Goal: Communication & Community: Answer question/provide support

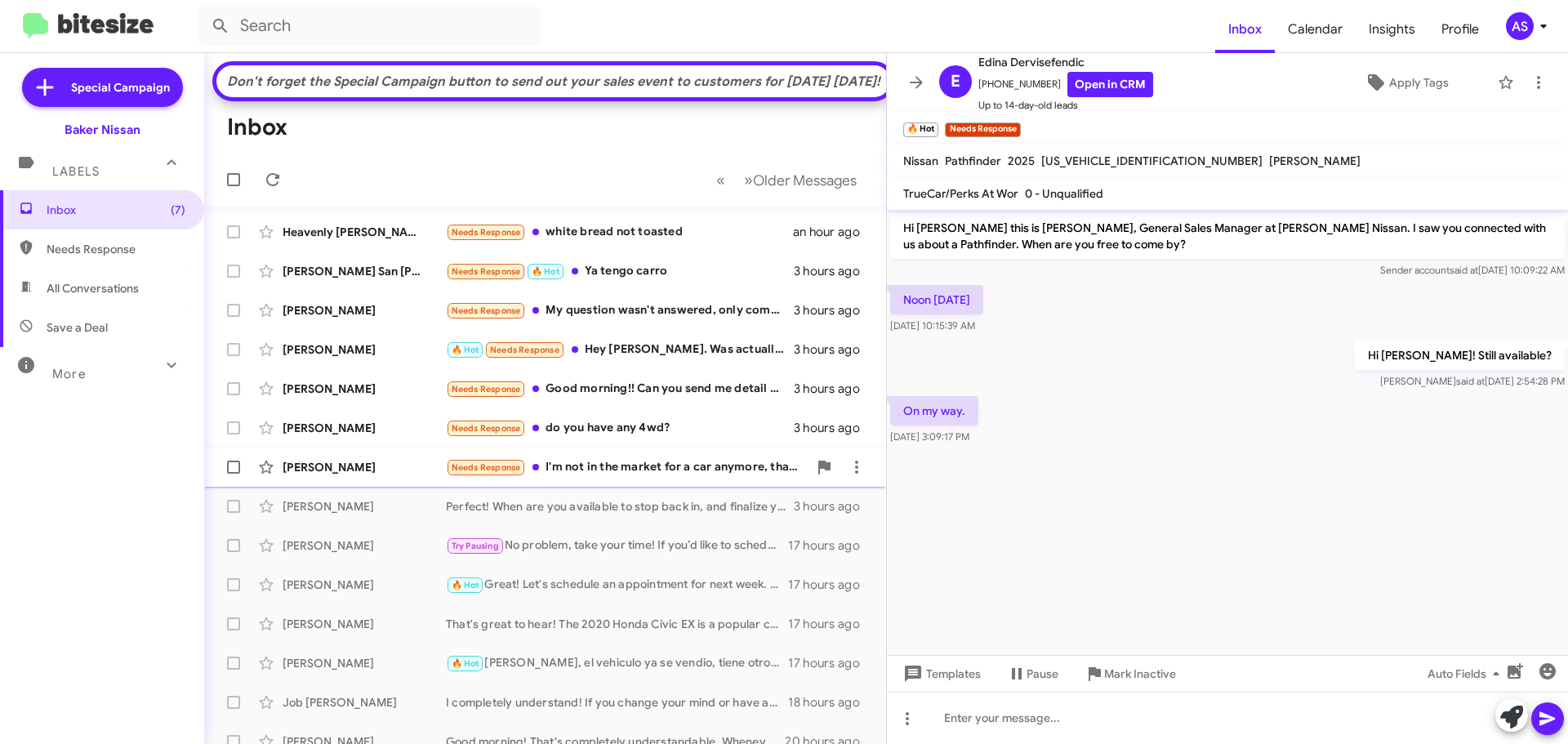
click at [682, 483] on div "[PERSON_NAME] Needs Response I'm not in the market for a car anymore, thank you…" at bounding box center [545, 466] width 655 height 33
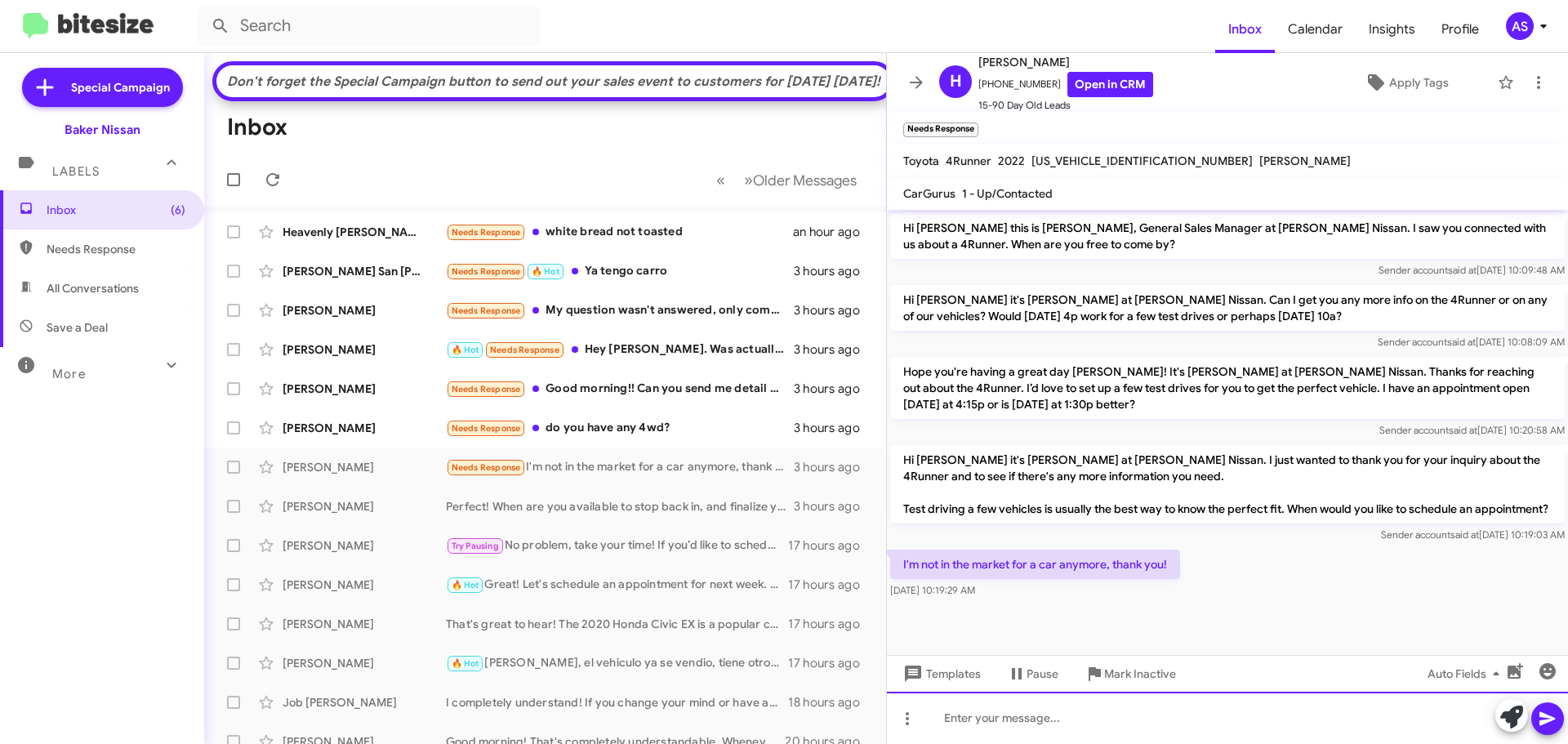
click at [1024, 711] on div at bounding box center [1227, 718] width 681 height 52
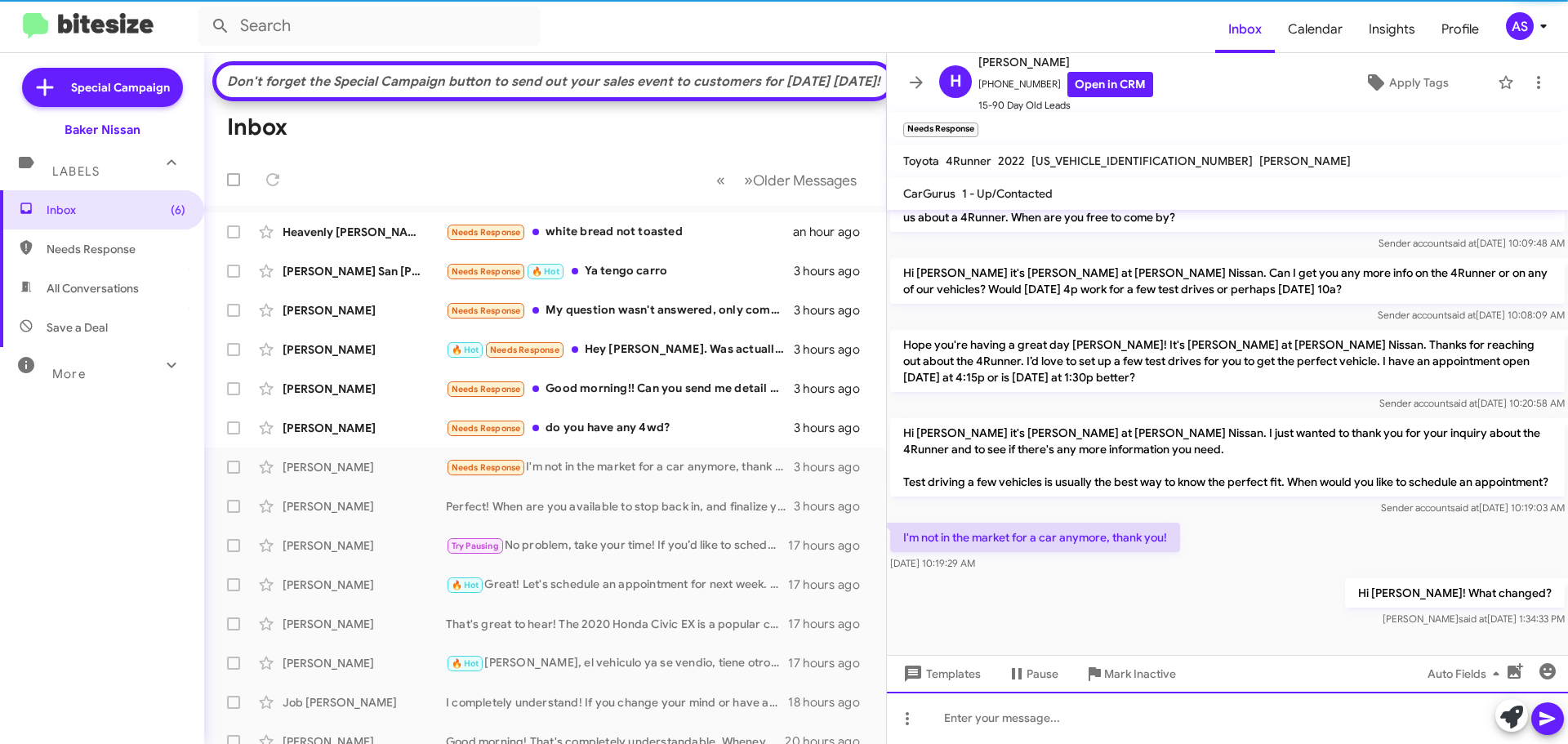
scroll to position [11, 0]
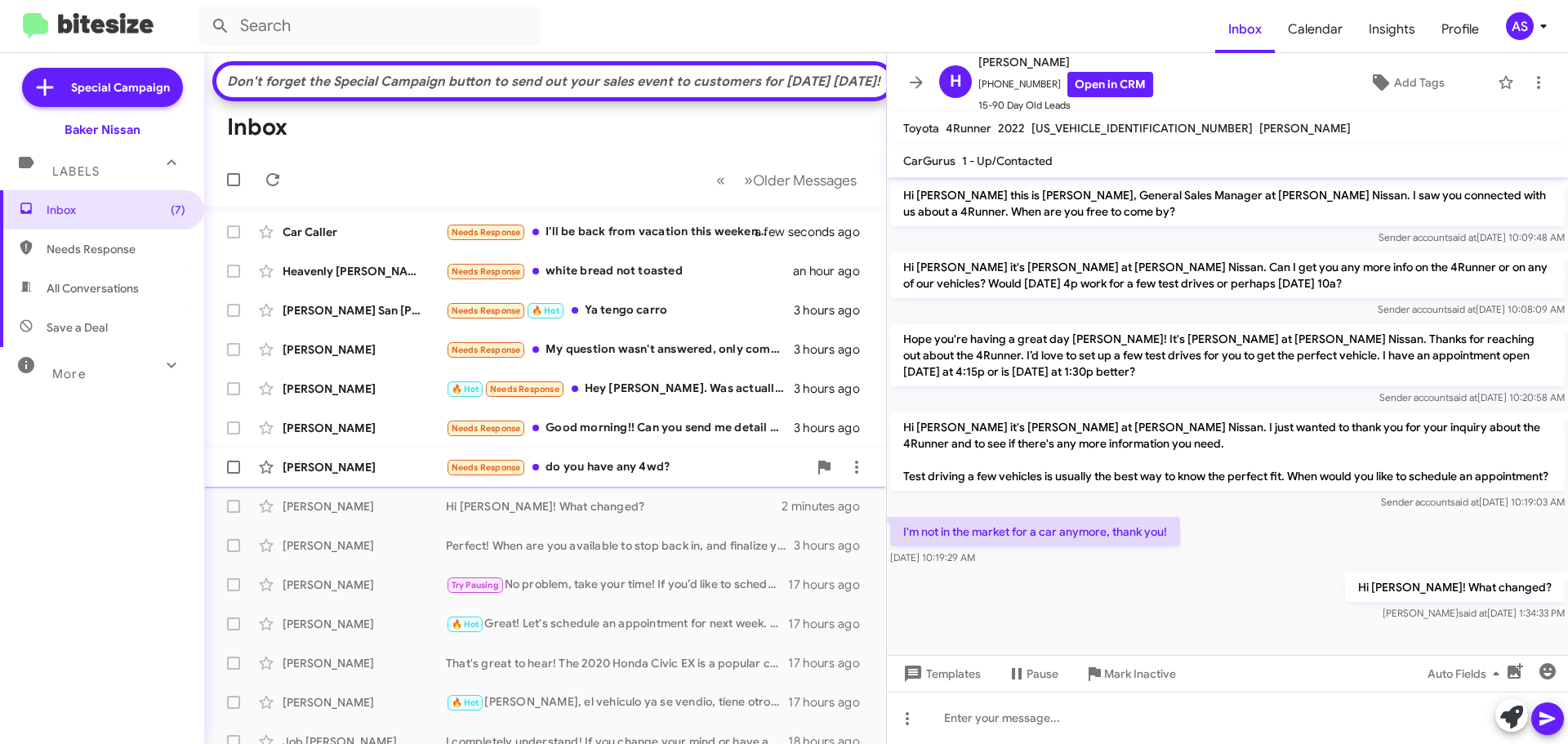
click at [653, 477] on div "Needs Response do you have any 4wd?" at bounding box center [627, 467] width 362 height 19
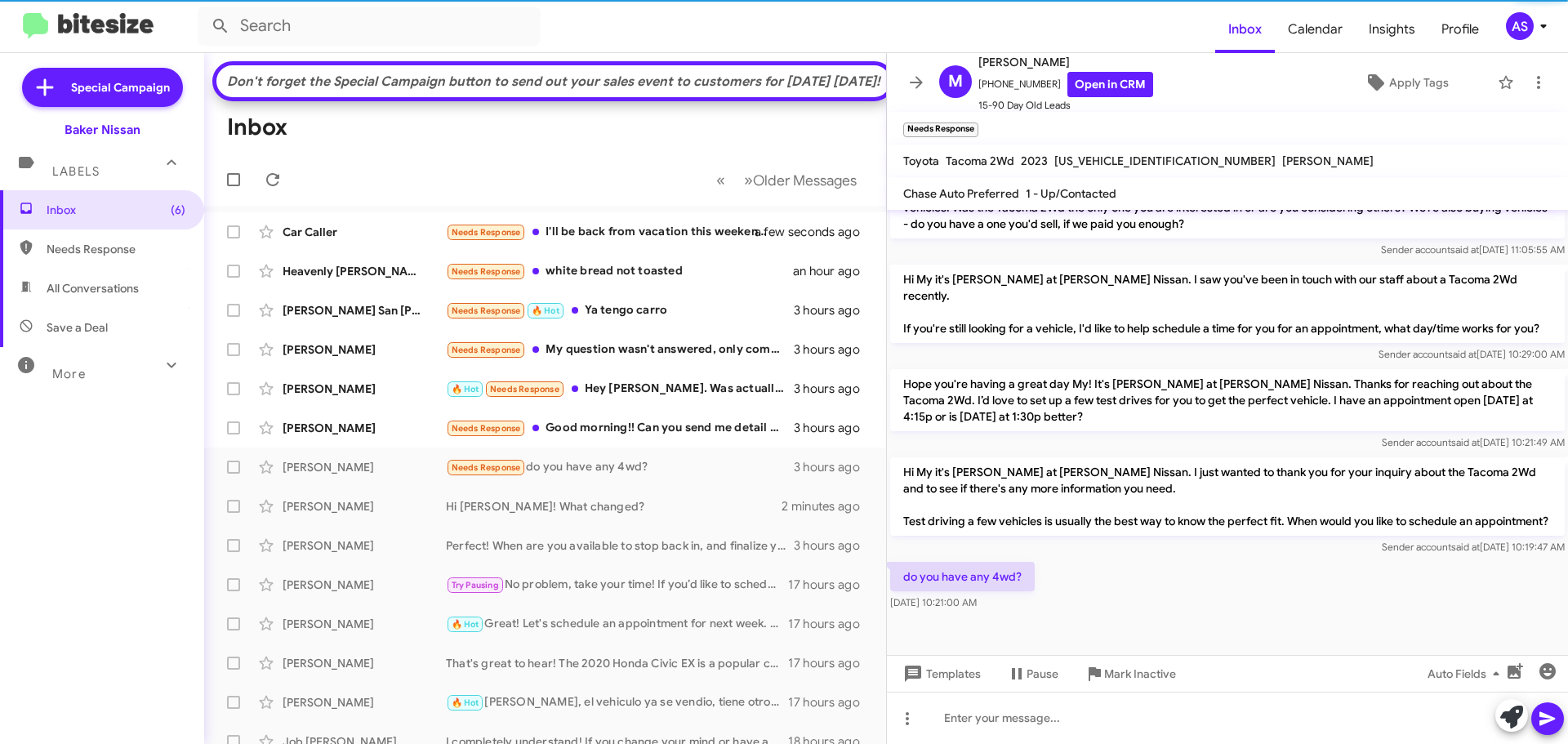
scroll to position [477, 0]
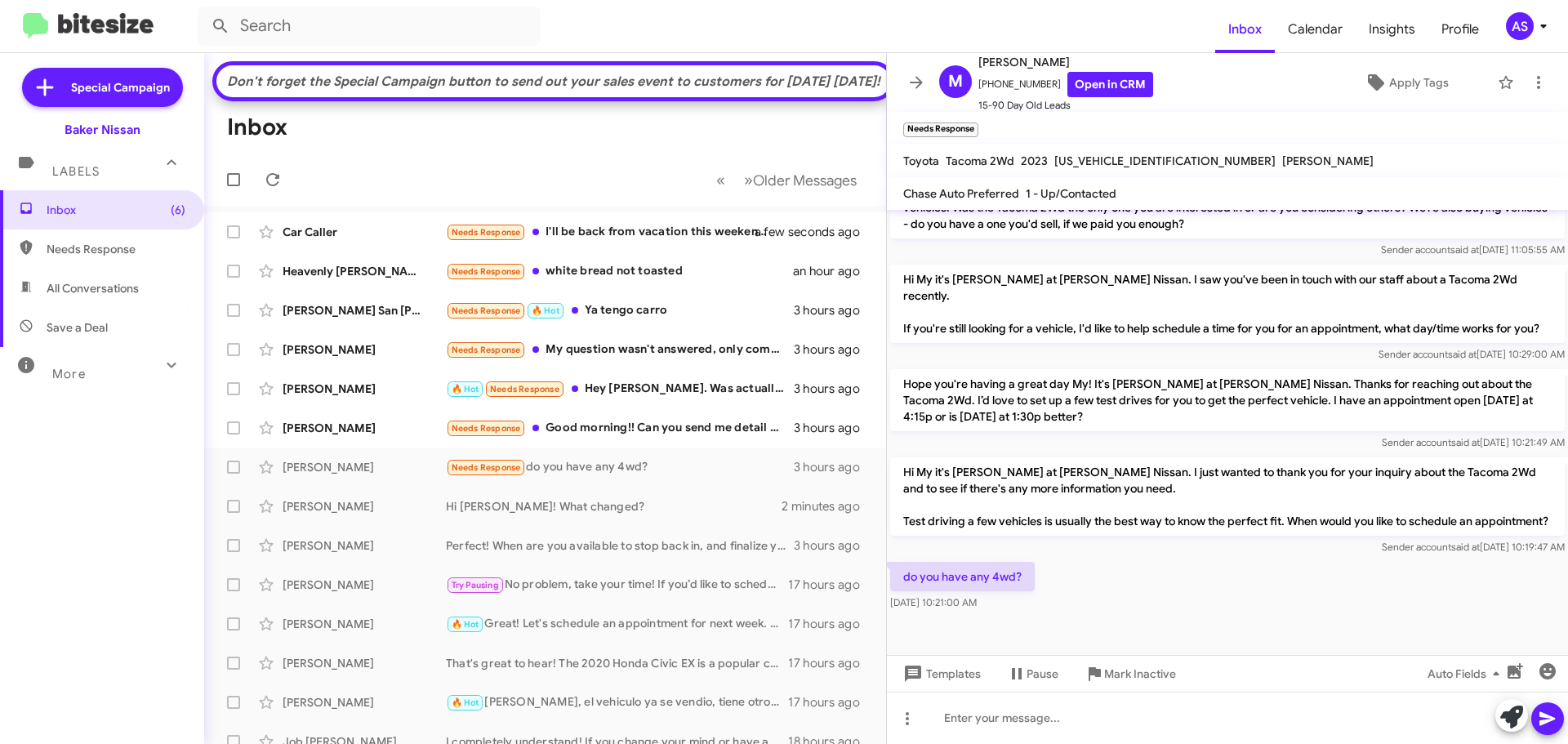
drag, startPoint x: 1044, startPoint y: 595, endPoint x: 1054, endPoint y: 598, distance: 10.4
click at [1044, 597] on div "do you have any 4wd? [DATE] 10:21:00 AM" at bounding box center [1227, 587] width 681 height 56
click at [1290, 609] on div "do you have any 4wd? [DATE] 10:21:00 AM" at bounding box center [1227, 587] width 681 height 56
click at [1201, 625] on div at bounding box center [1227, 634] width 681 height 41
click at [1194, 616] on div at bounding box center [1227, 634] width 681 height 41
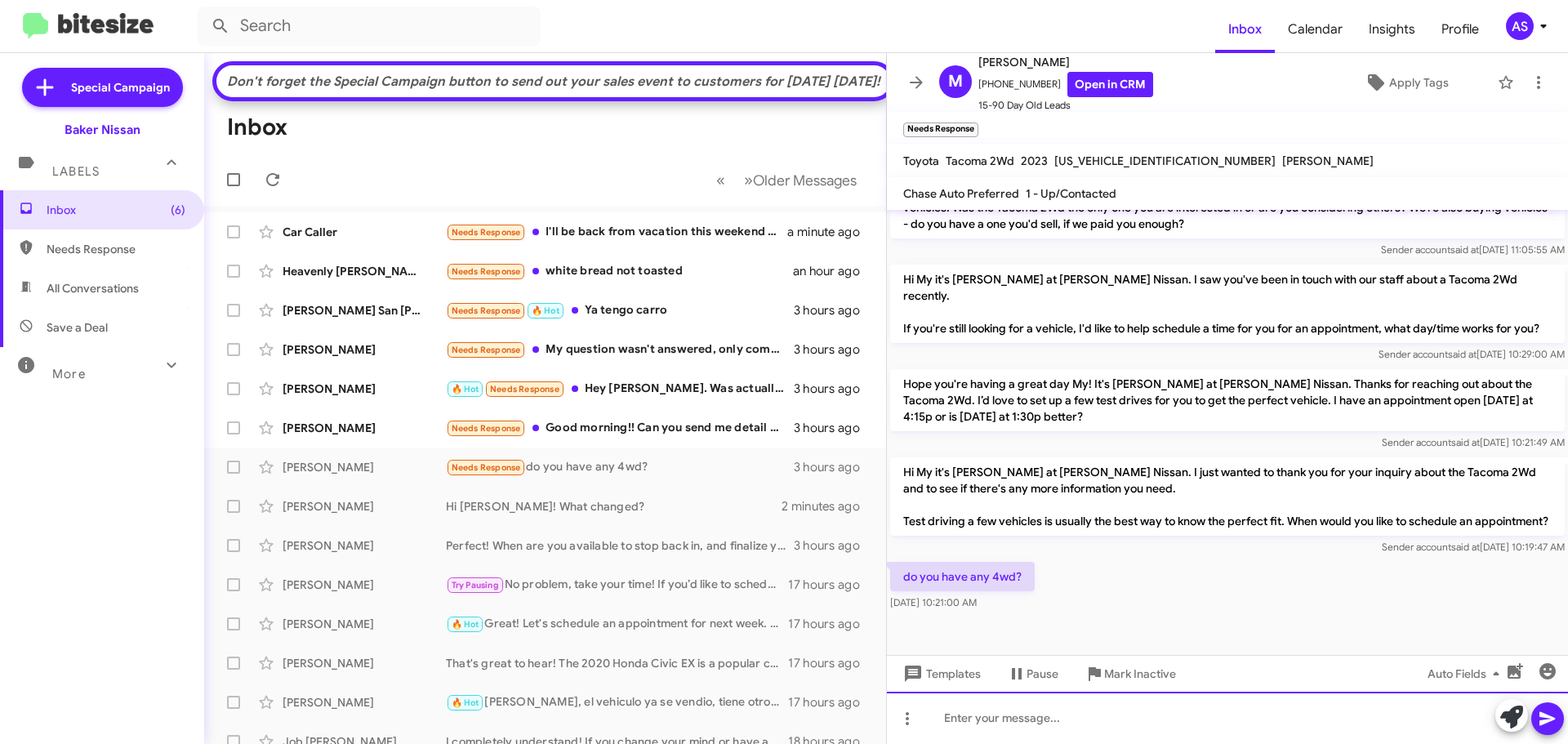
click at [1202, 719] on div at bounding box center [1227, 718] width 681 height 52
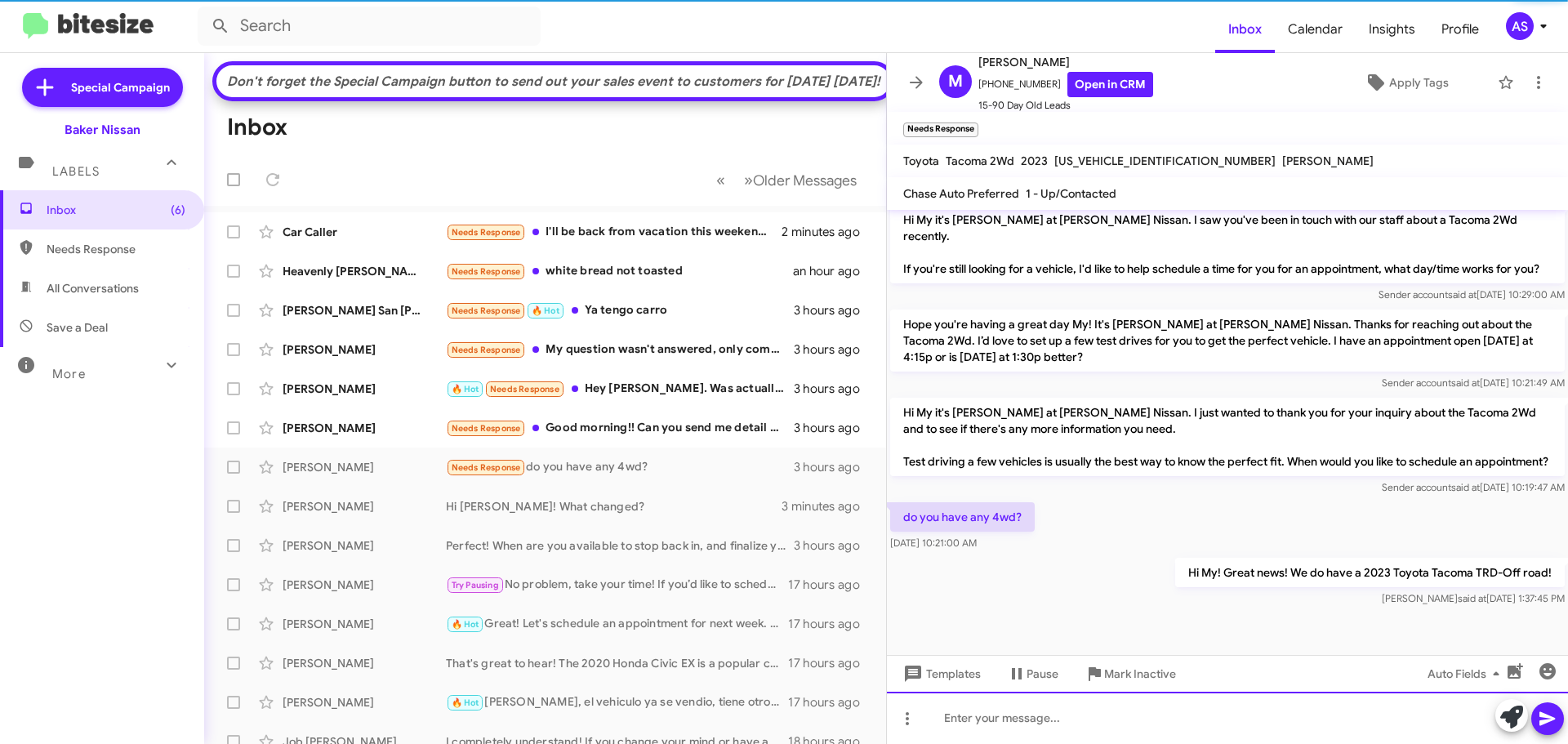
scroll to position [537, 0]
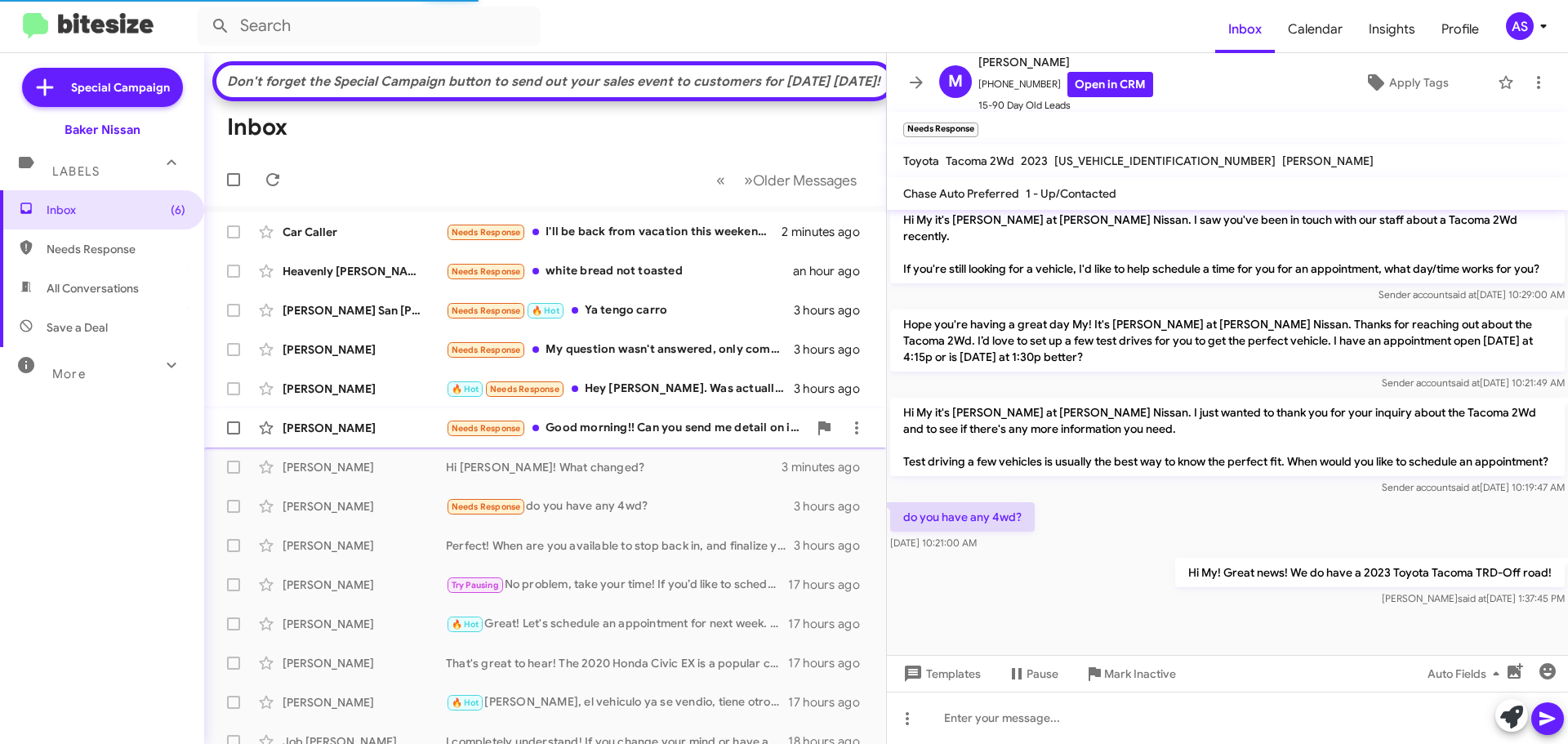
click at [698, 444] on div "[PERSON_NAME] Needs Response Good morning!! Can you send me detail on it? Or is…" at bounding box center [545, 427] width 655 height 33
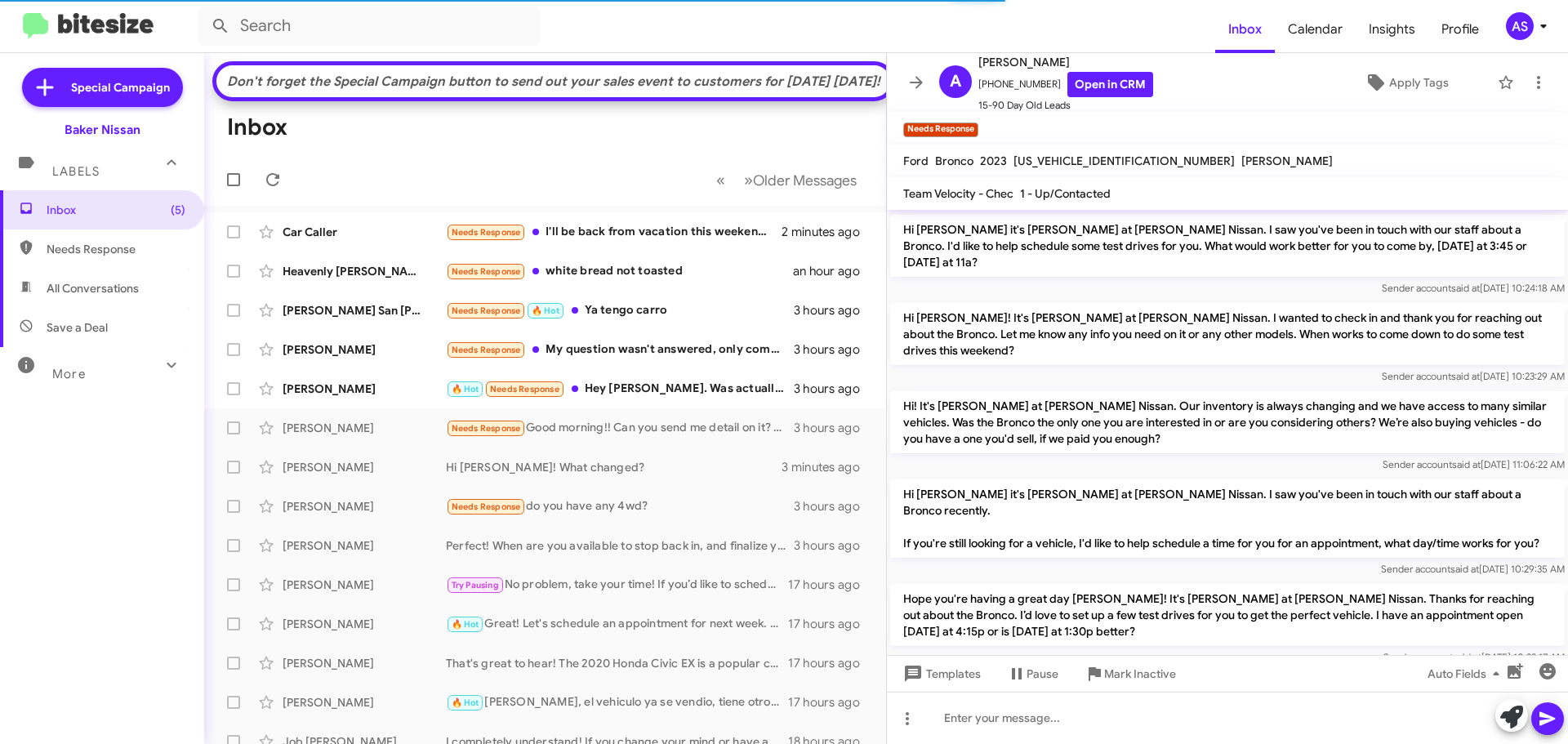
scroll to position [972, 0]
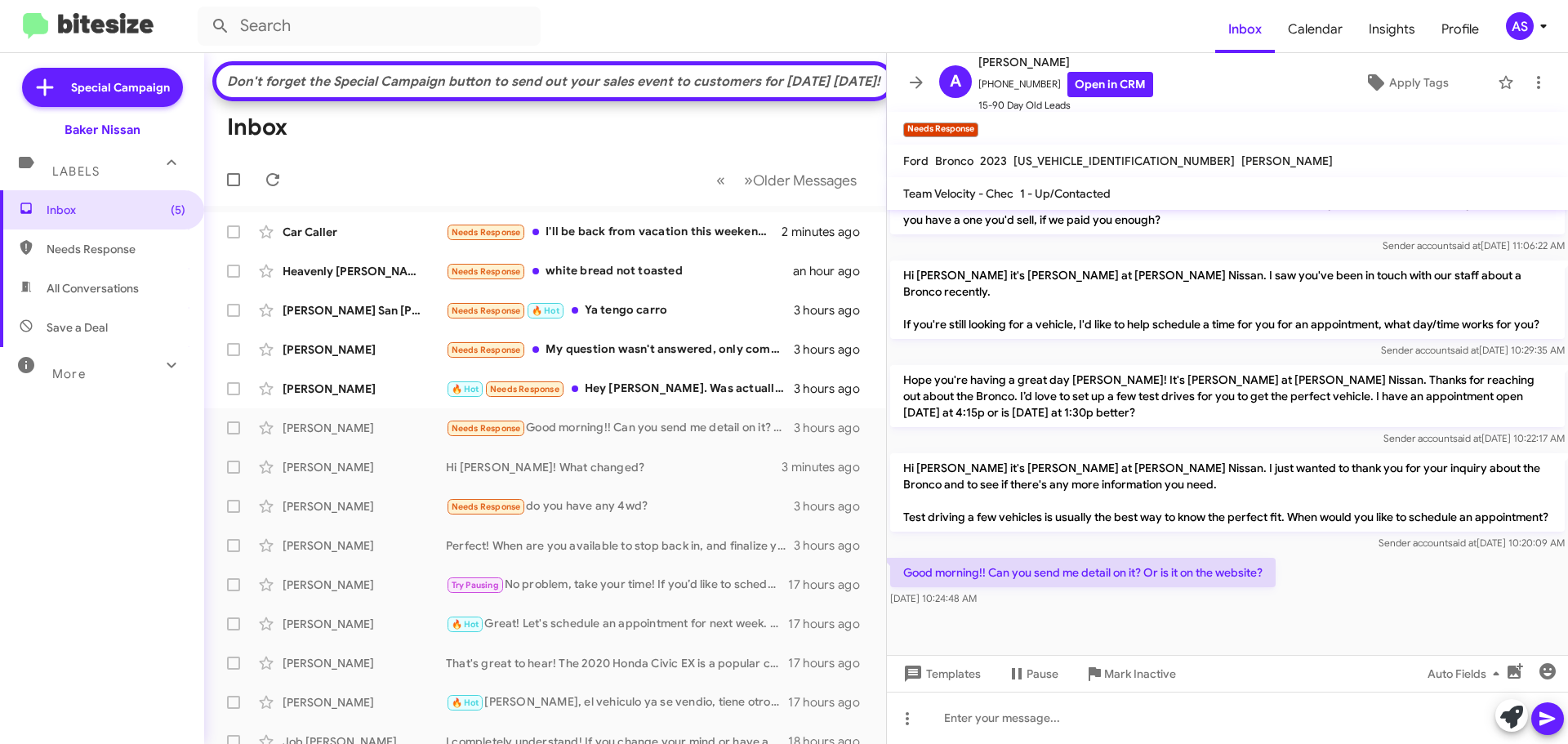
click at [1124, 590] on div "[DATE] 10:24:48 AM" at bounding box center [1082, 598] width 385 height 16
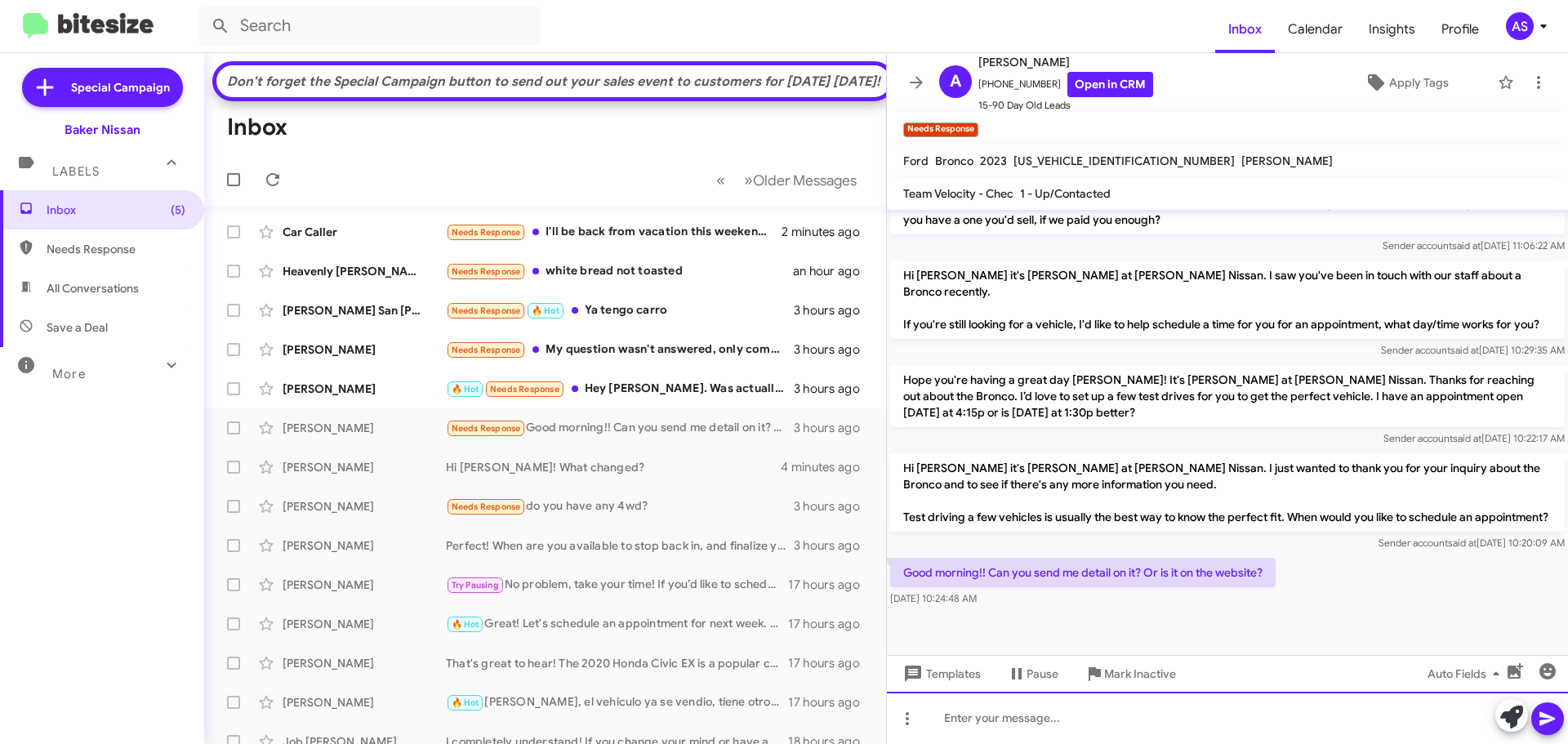
click at [1009, 718] on div at bounding box center [1227, 718] width 681 height 52
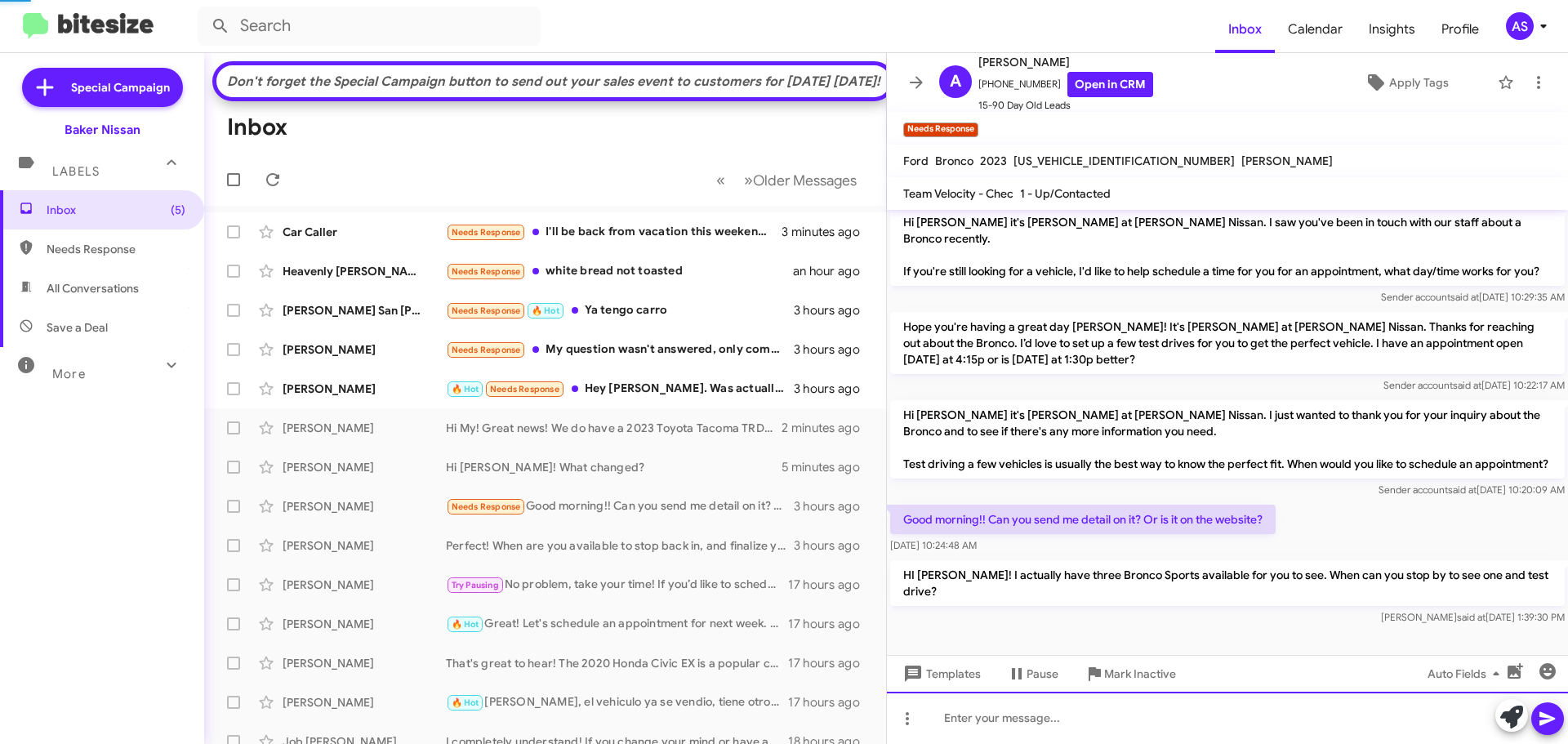
scroll to position [998, 0]
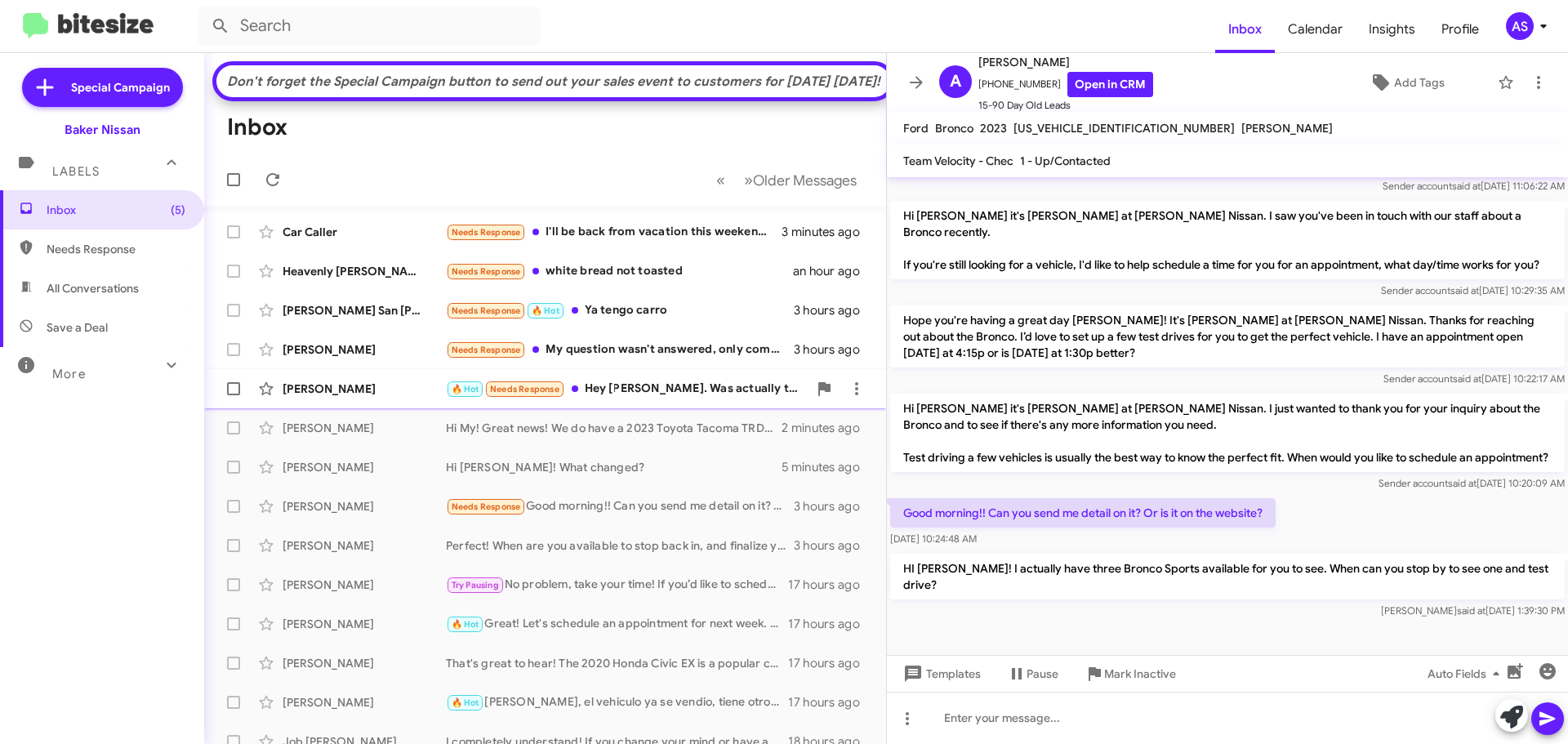
click at [650, 399] on div "🔥 Hot Needs Response Hey [PERSON_NAME]. Was actually thinking about coming up t…" at bounding box center [627, 389] width 362 height 19
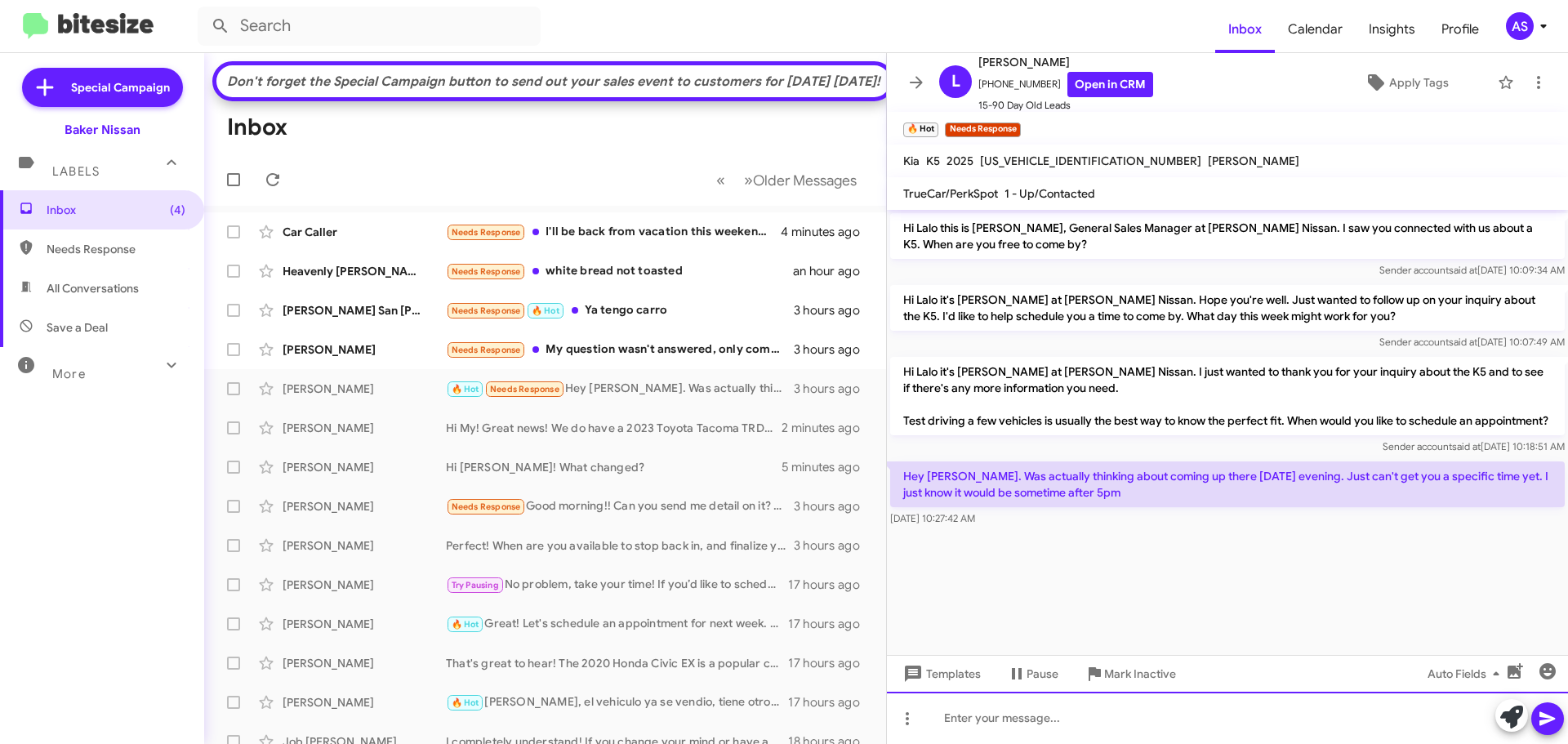
click at [1199, 721] on div at bounding box center [1227, 718] width 681 height 52
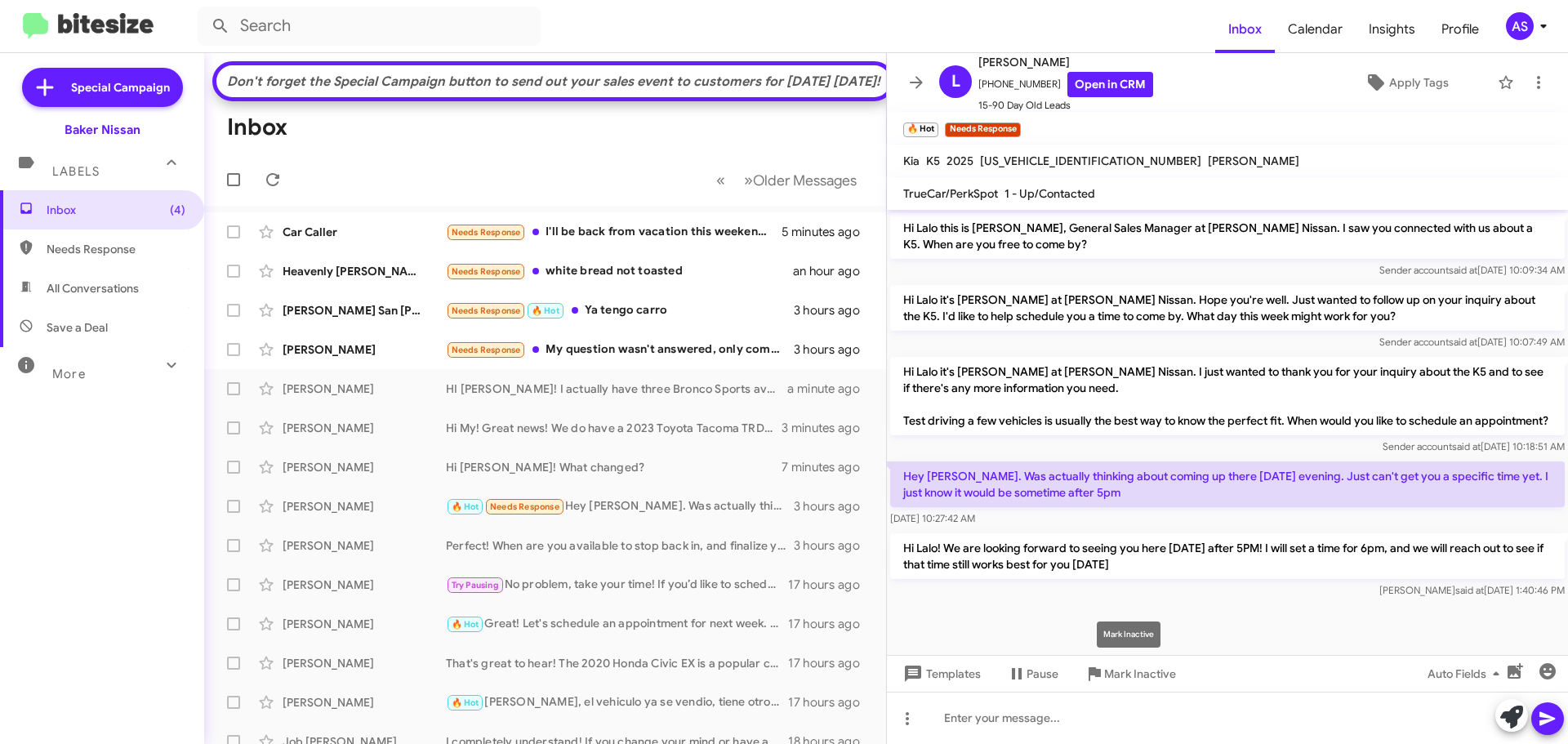
click at [1133, 621] on mat-tooltip-component "Mark Inactive" at bounding box center [1129, 634] width 86 height 49
click at [615, 359] on div "Needs Response My question wasn't answered, only come in for a test drive." at bounding box center [627, 350] width 362 height 19
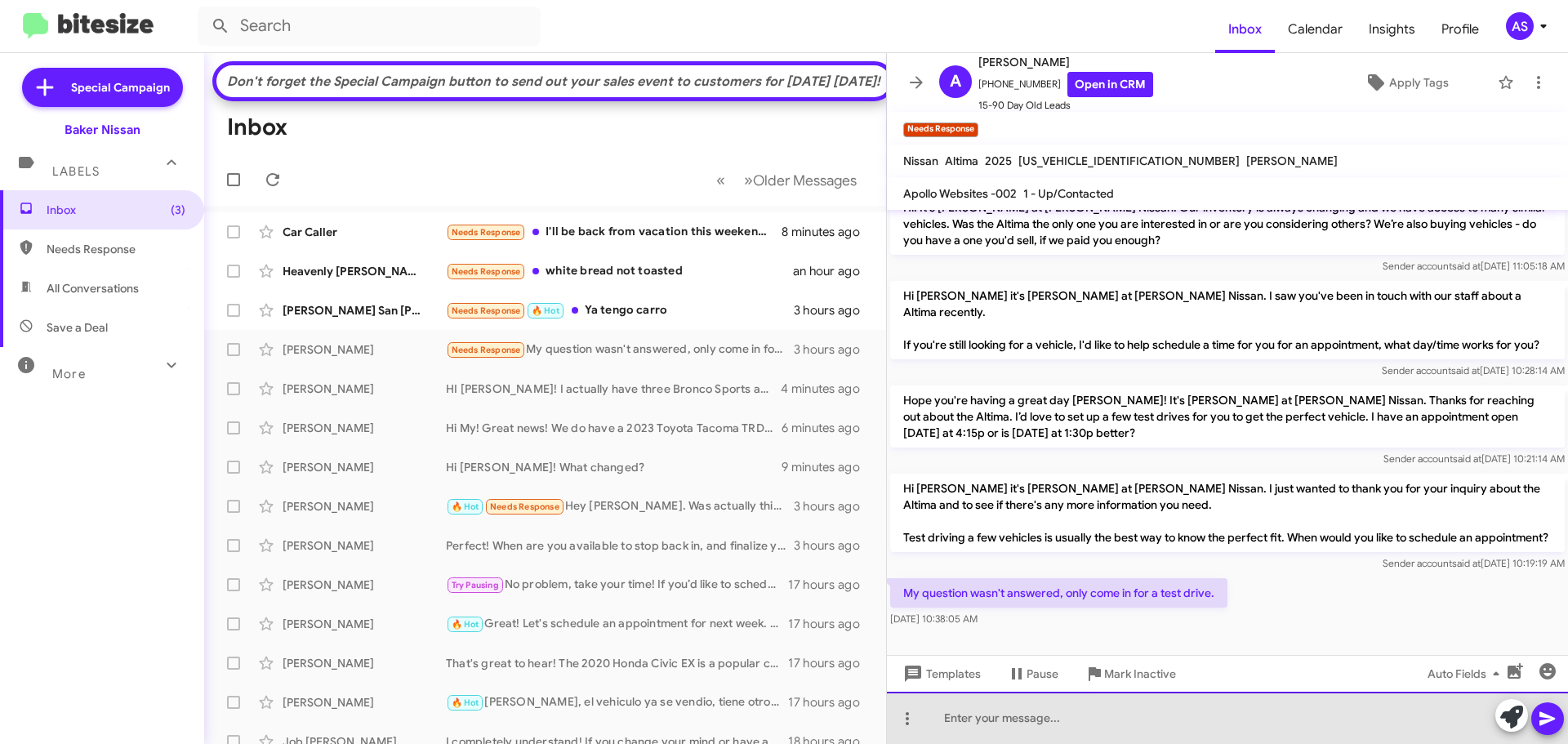
click at [1231, 721] on div at bounding box center [1227, 718] width 681 height 52
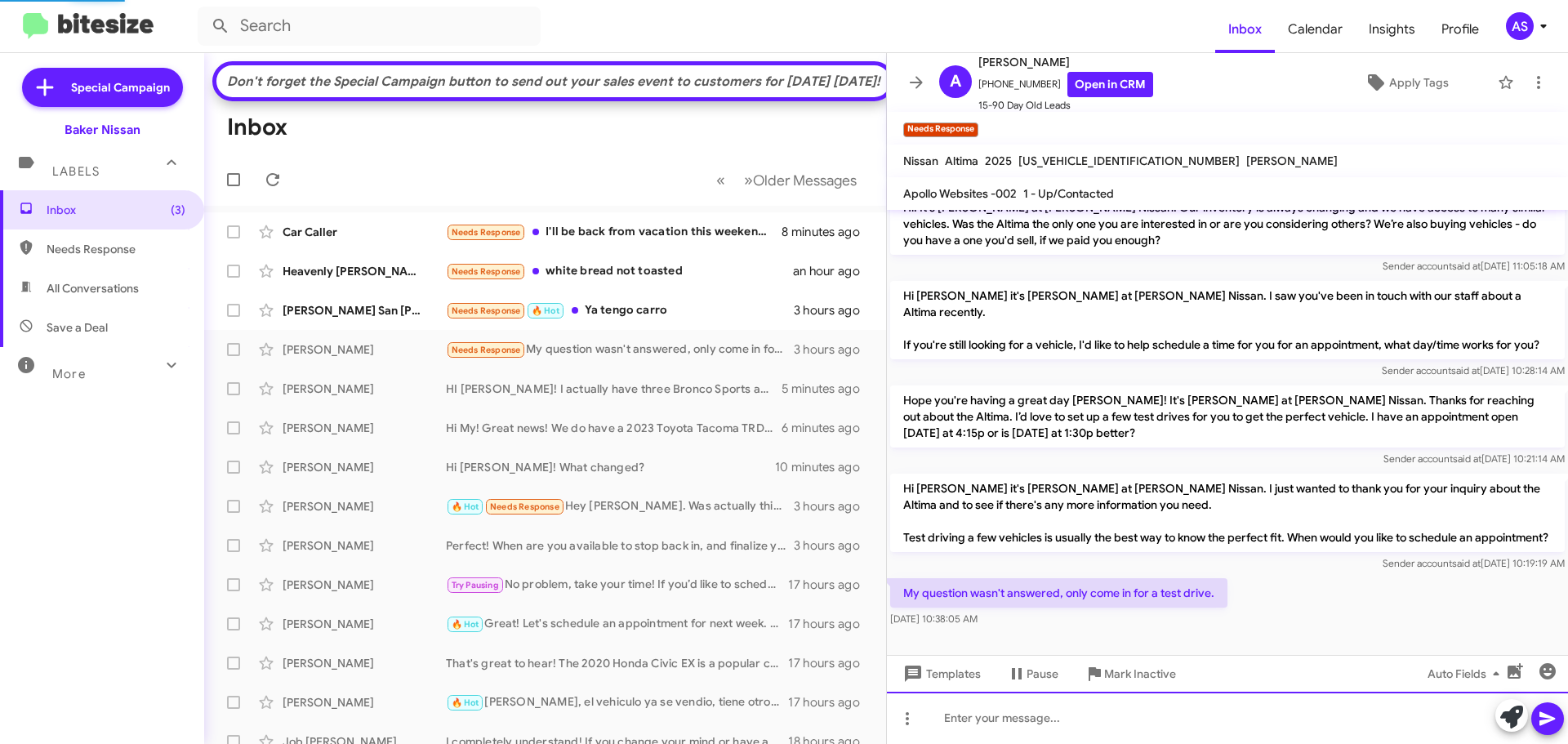
scroll to position [0, 0]
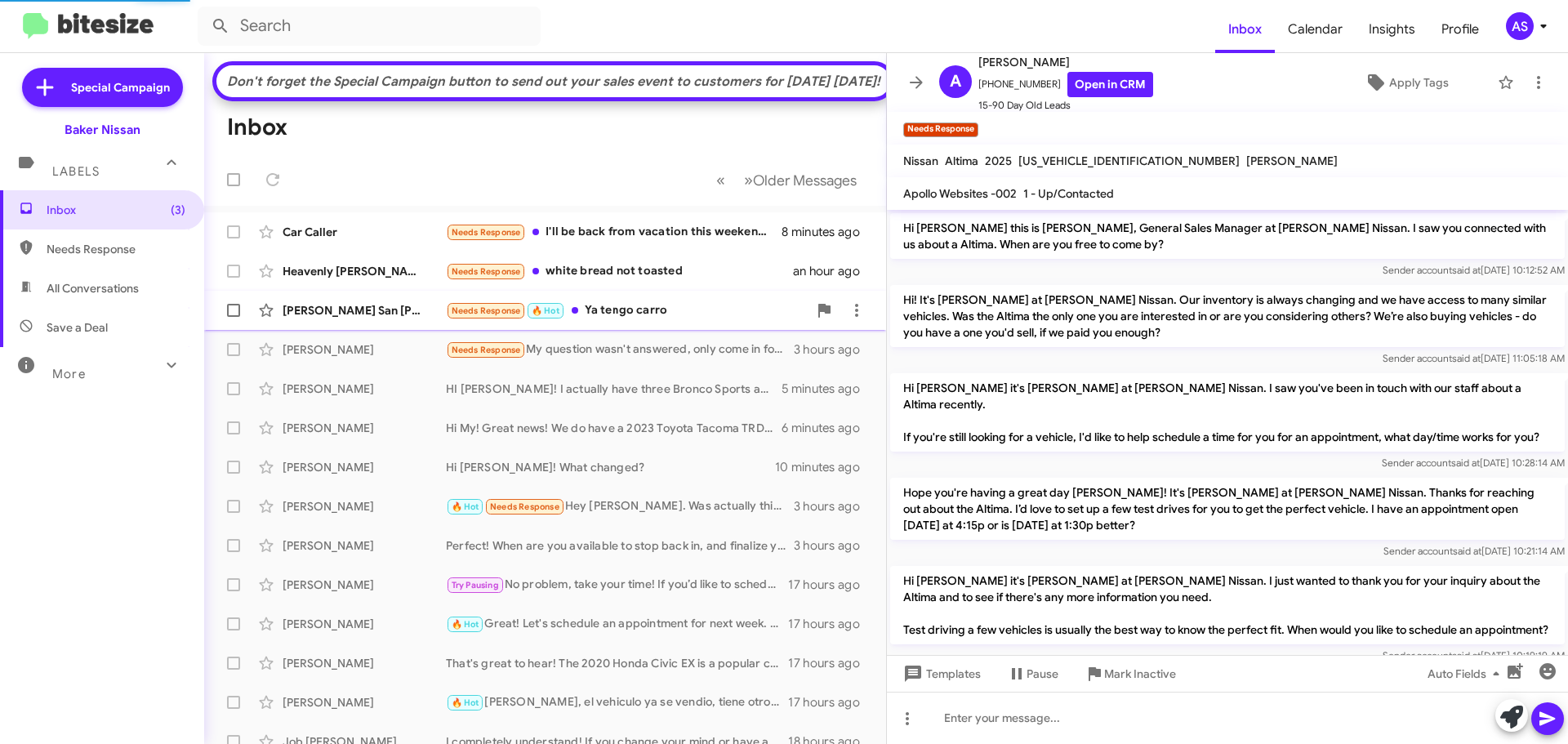
click at [681, 320] on div "Needs Response 🔥 Hot Ya tengo carro" at bounding box center [627, 311] width 362 height 19
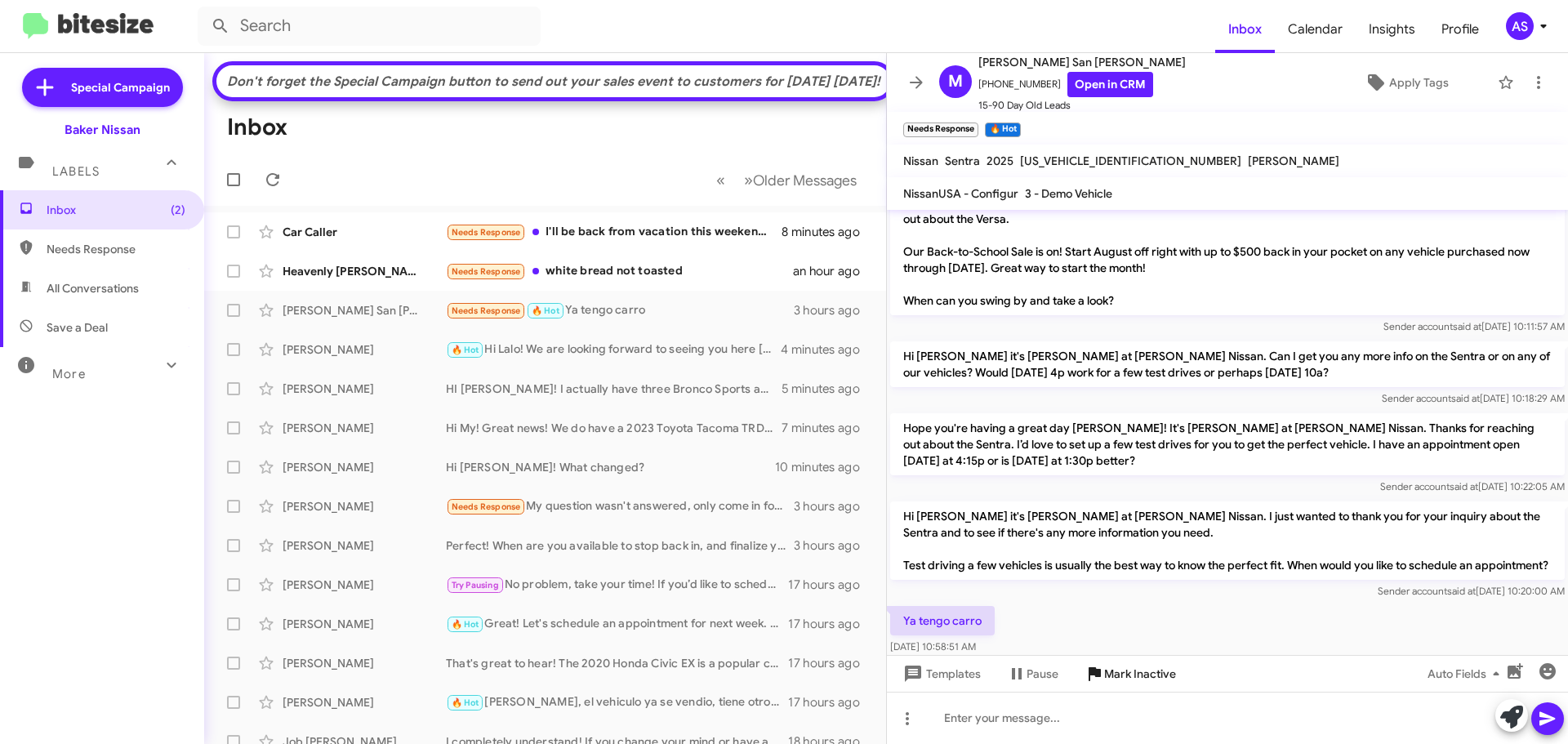
scroll to position [190, 0]
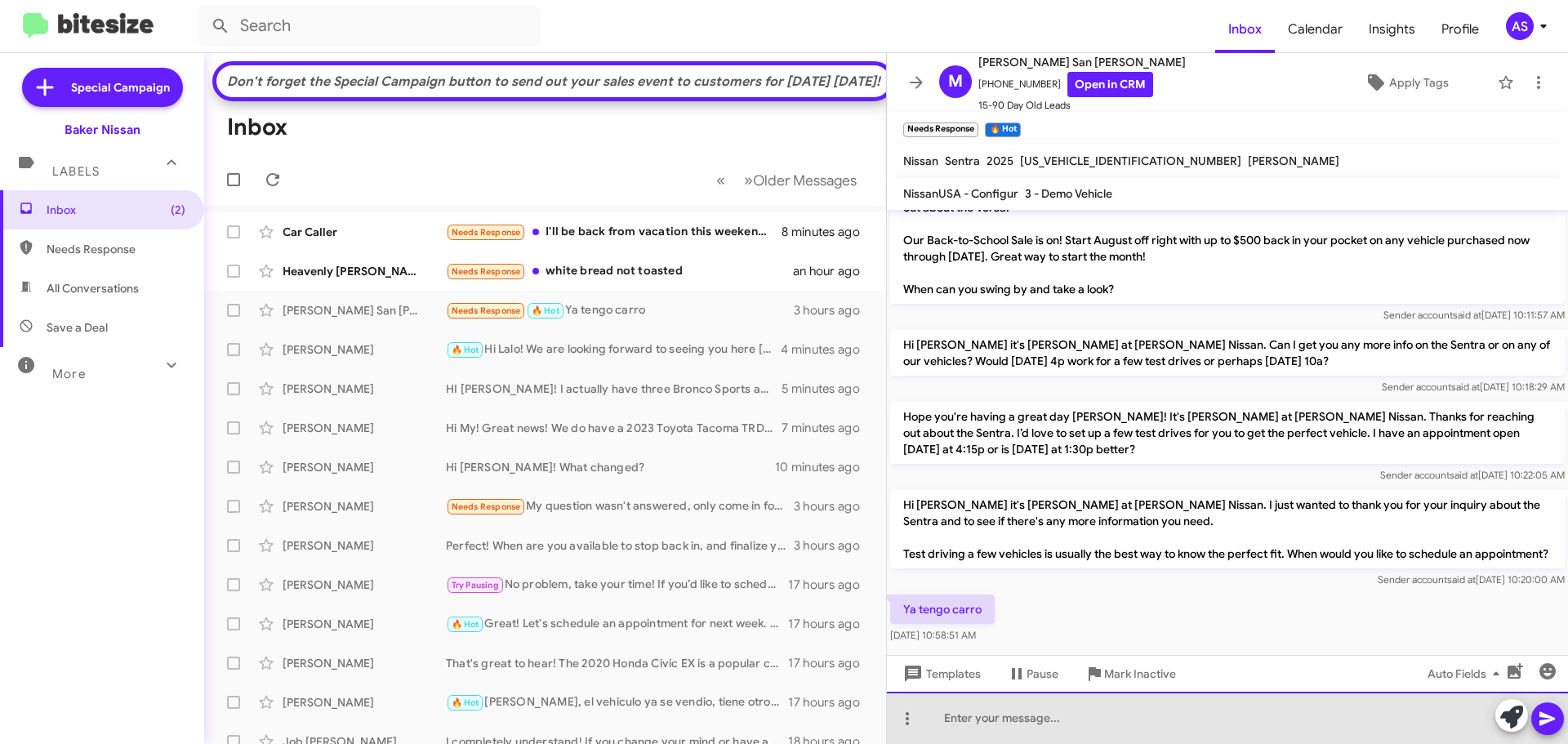
click at [1109, 707] on div at bounding box center [1227, 718] width 681 height 52
click at [1233, 721] on div "Hola," at bounding box center [1227, 718] width 681 height 52
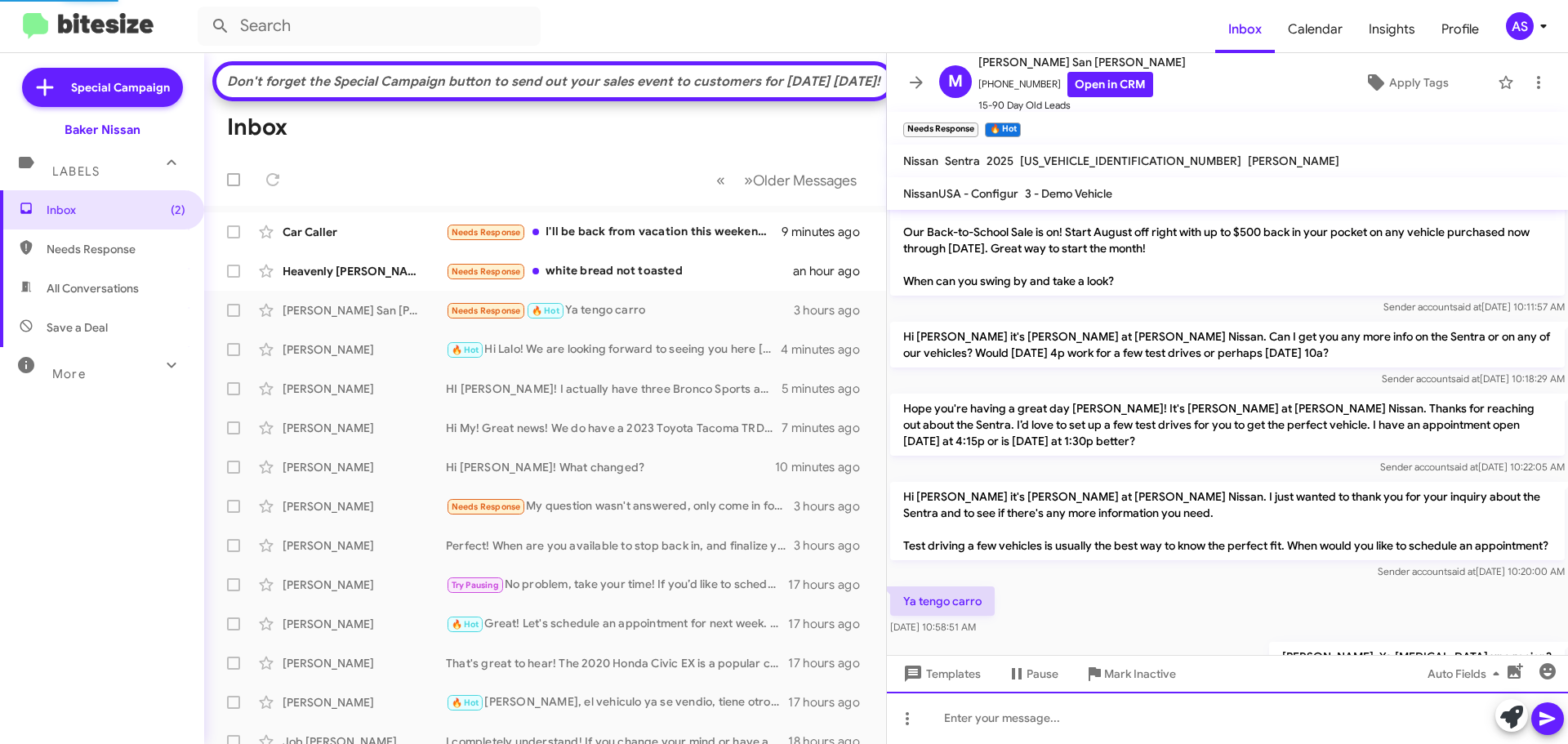
scroll to position [250, 0]
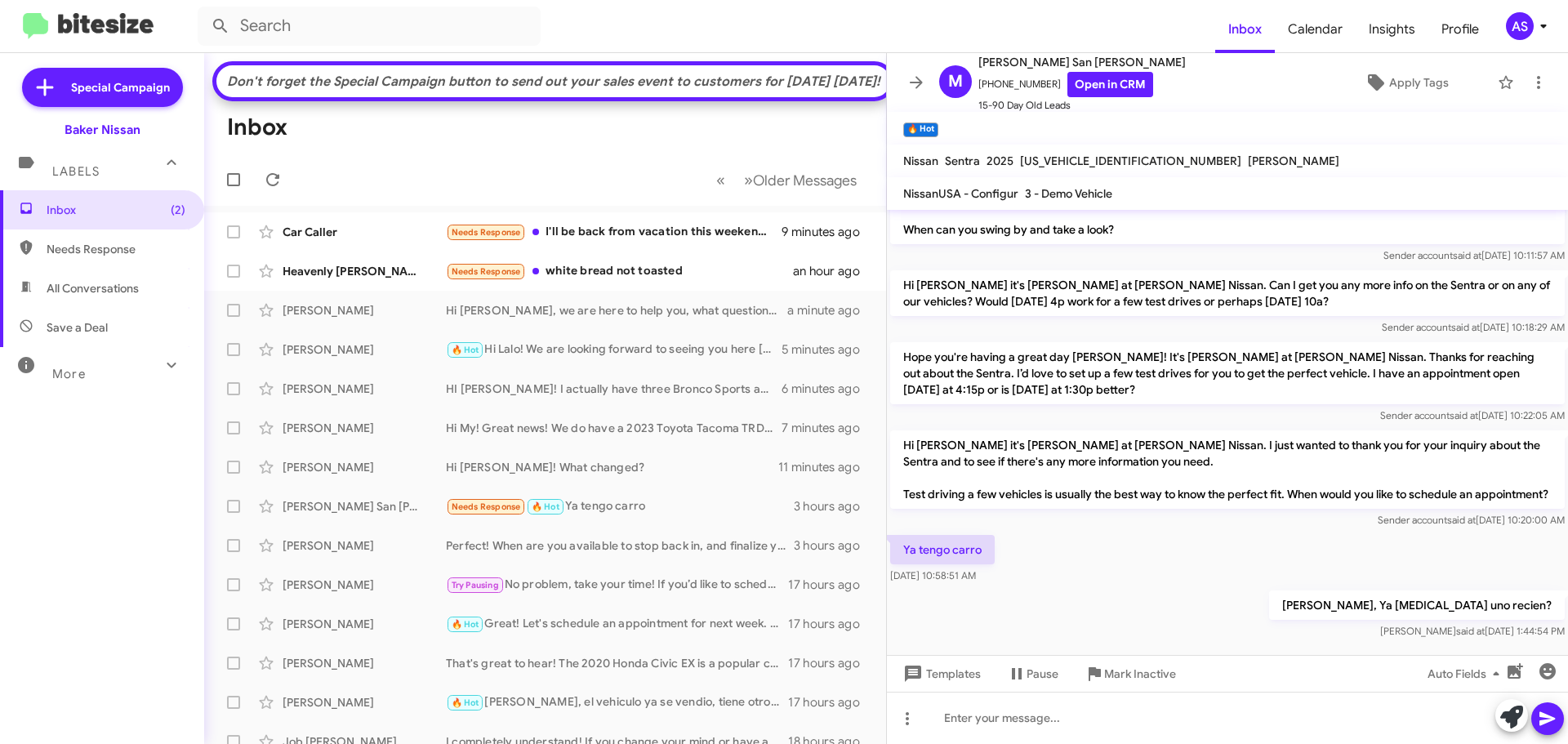
click at [1068, 642] on div at bounding box center [1227, 657] width 681 height 29
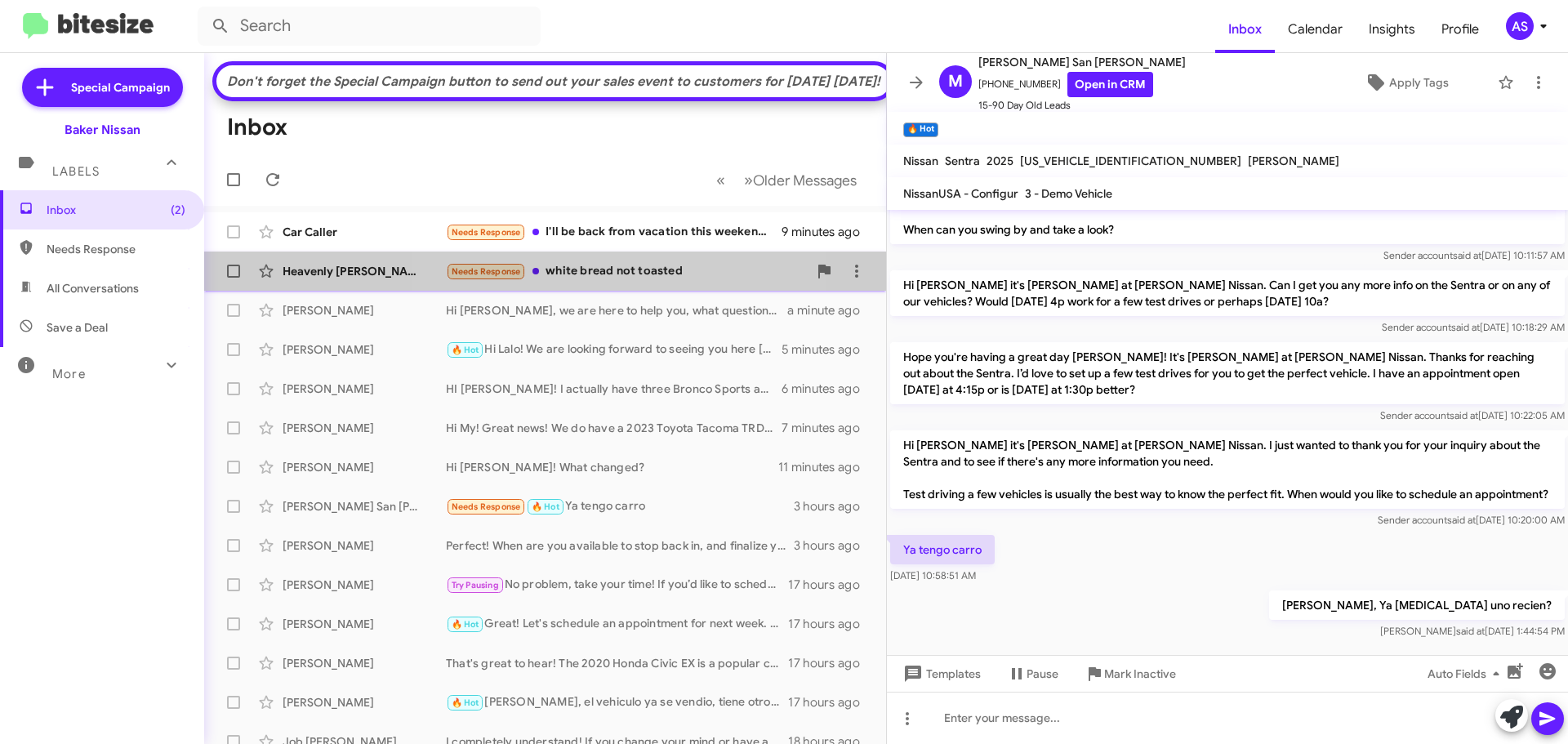
click at [626, 281] on div "Needs Response white bread not toasted" at bounding box center [627, 272] width 362 height 19
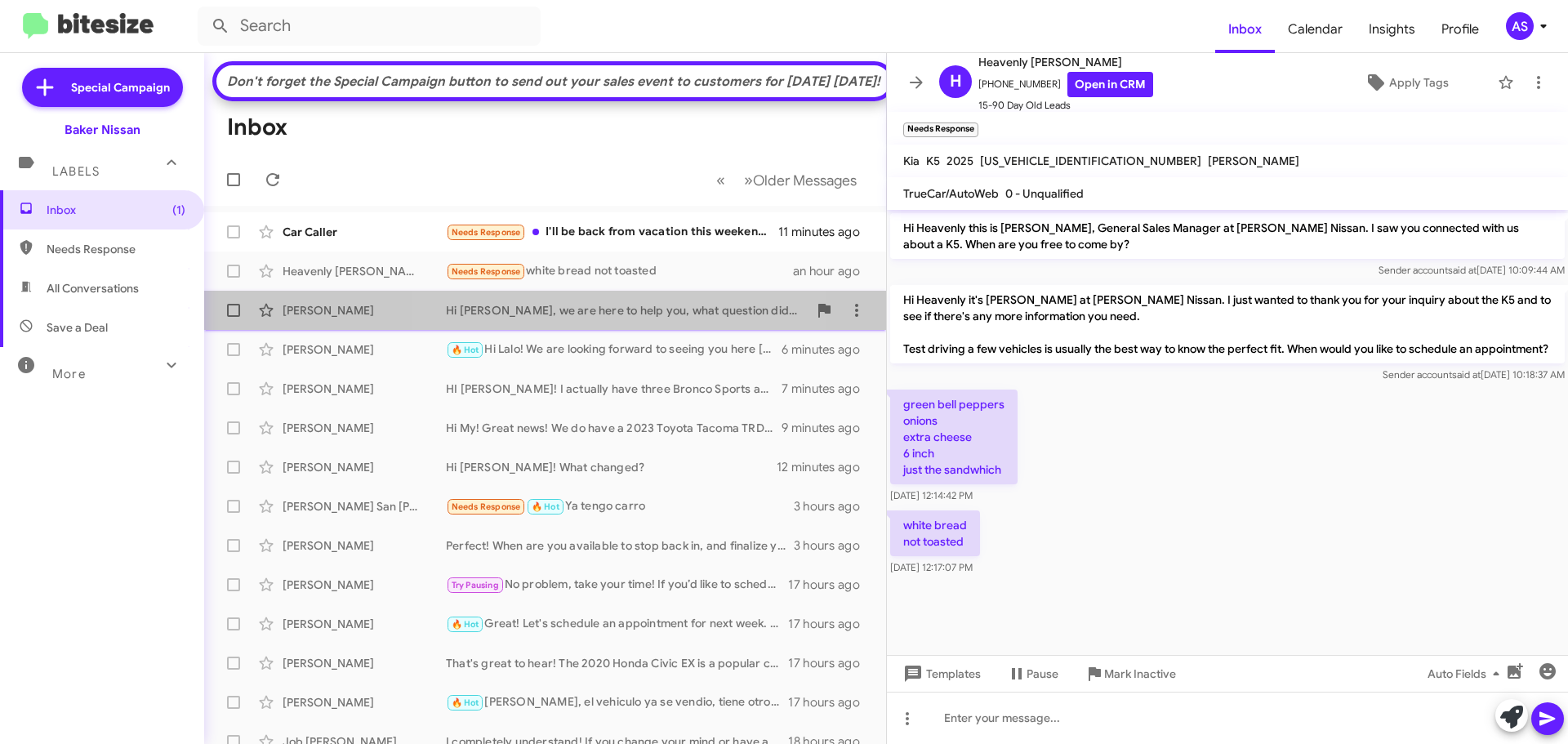
click at [614, 318] on div "Hi [PERSON_NAME], we are here to help you, what question did you have?" at bounding box center [627, 310] width 362 height 16
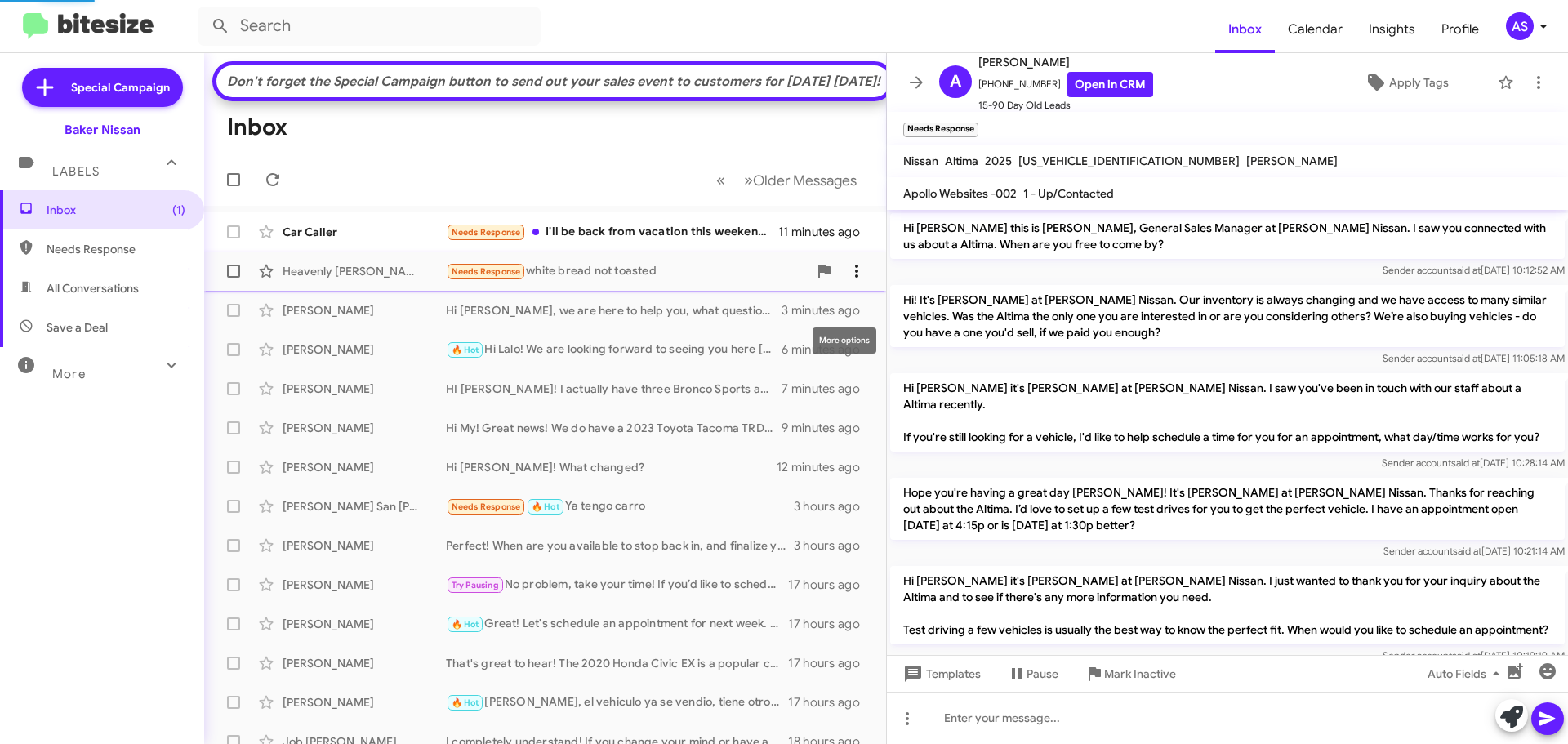
scroll to position [135, 0]
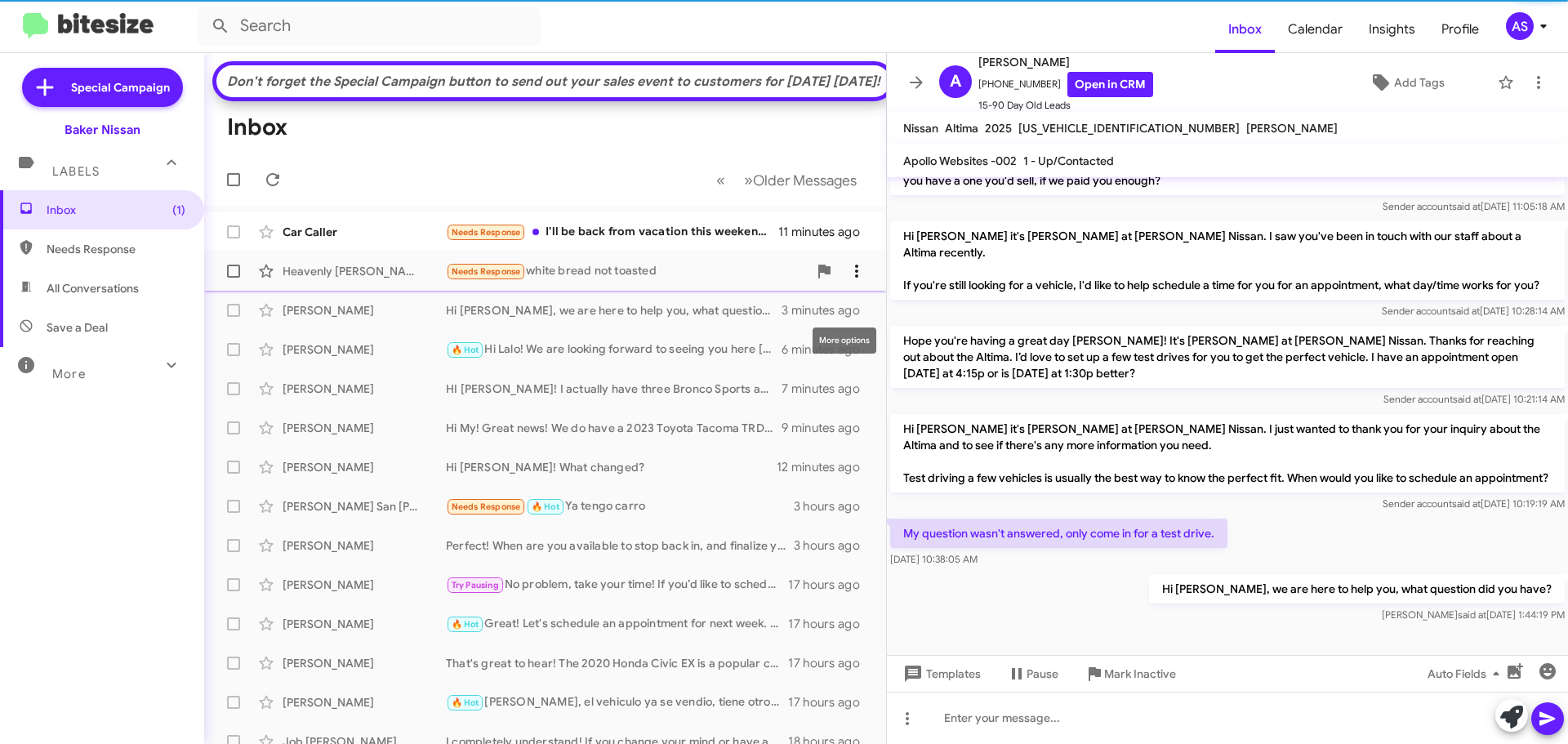
click at [847, 281] on icon at bounding box center [856, 271] width 19 height 19
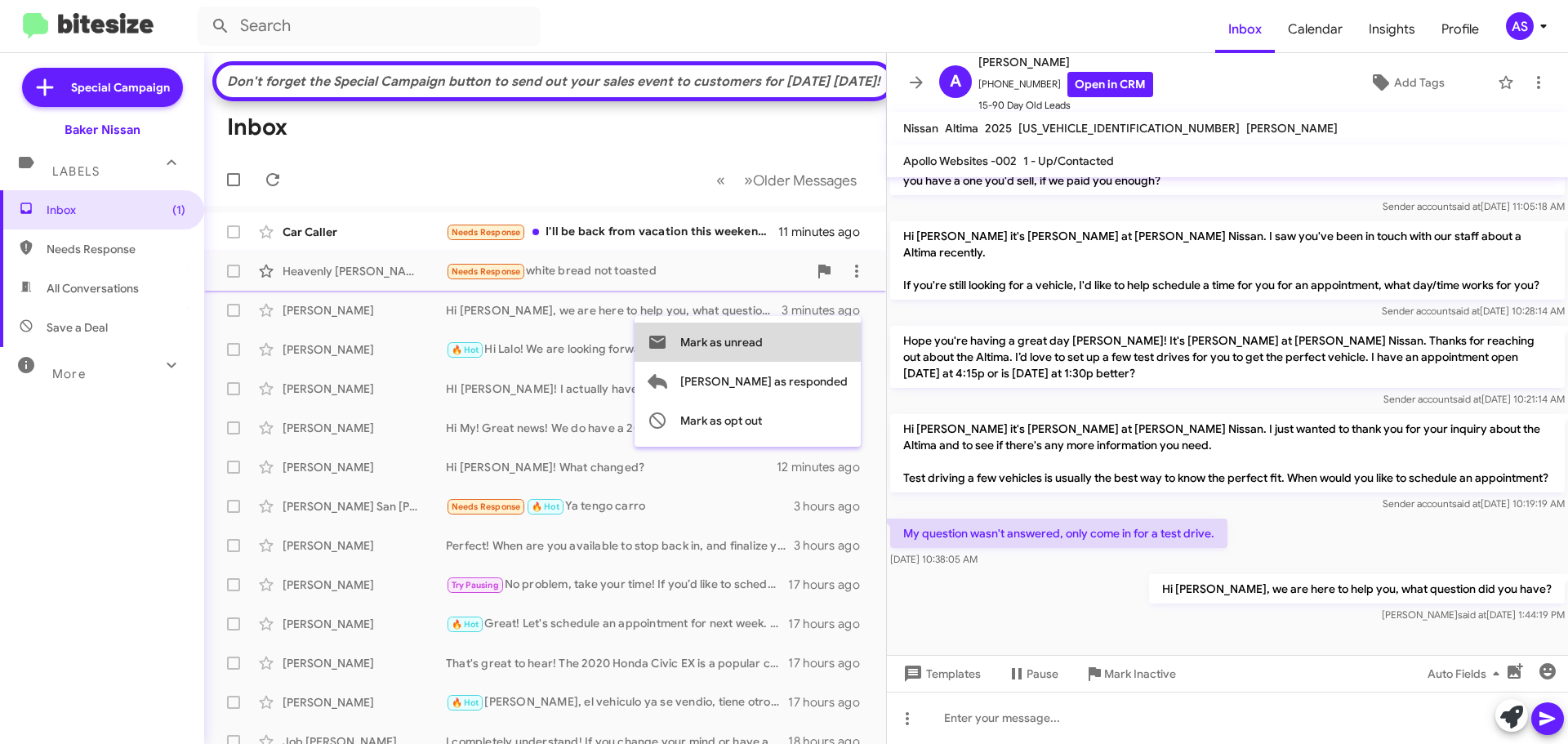
click at [763, 348] on span "Mark as unread" at bounding box center [721, 342] width 82 height 39
